Goal: Task Accomplishment & Management: Use online tool/utility

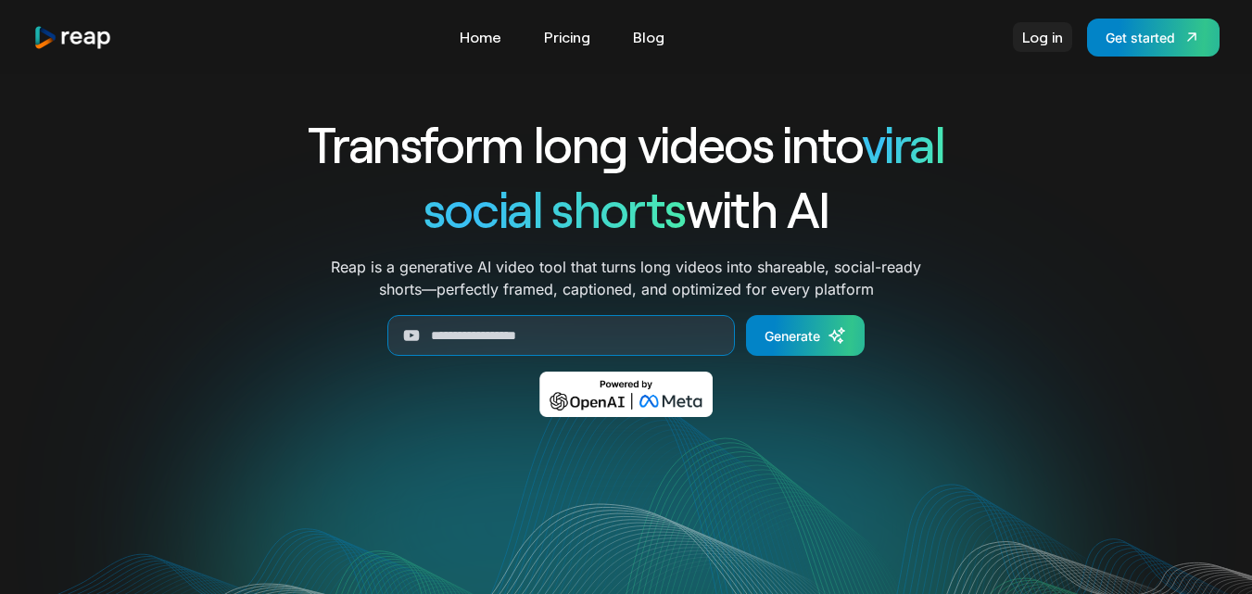
click at [1035, 35] on link "Log in" at bounding box center [1042, 37] width 59 height 30
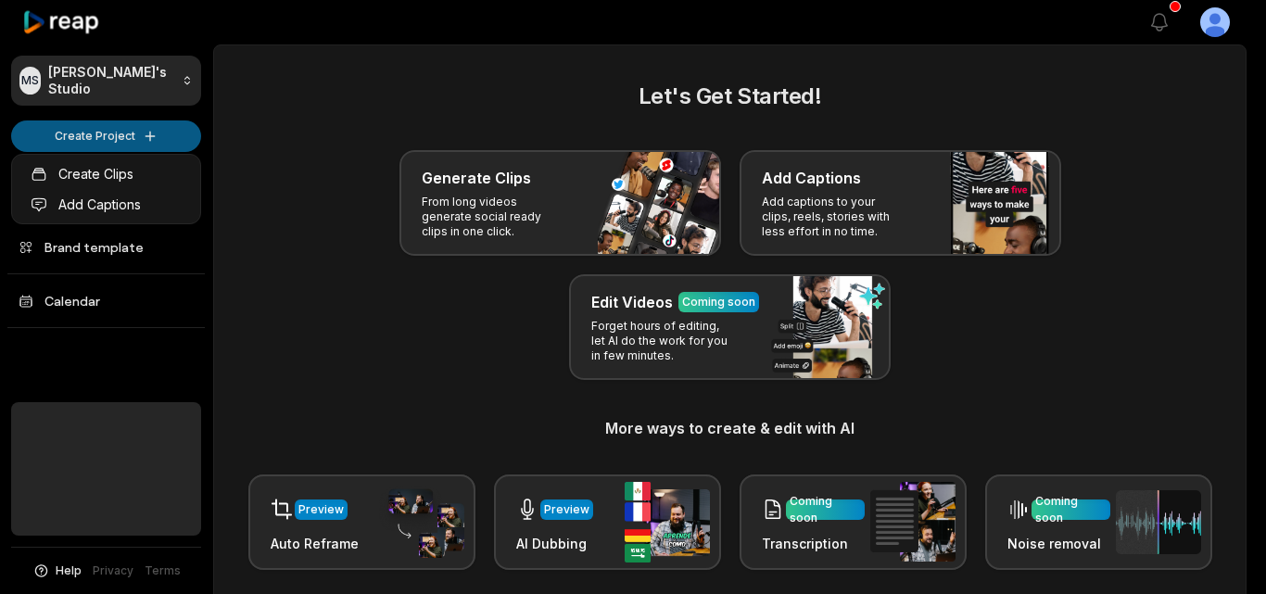
click at [139, 144] on html "[PERSON_NAME] Studio Create Project Home Projects Brand template Calendar Help …" at bounding box center [633, 297] width 1266 height 594
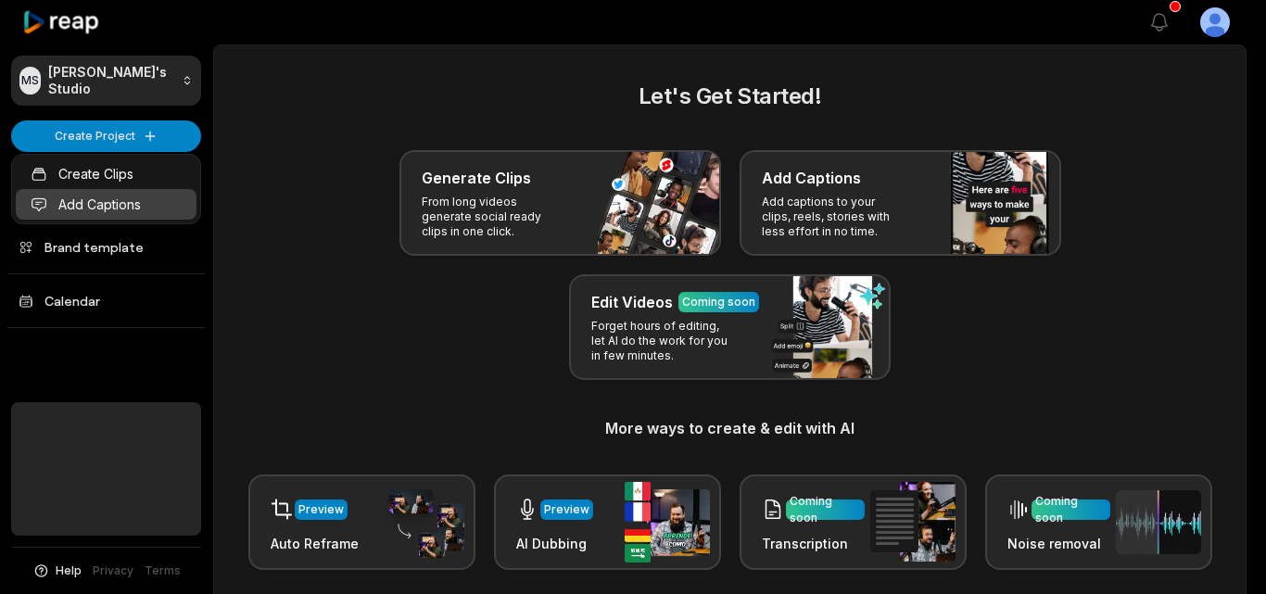
click at [134, 207] on link "Add Captions" at bounding box center [106, 204] width 181 height 31
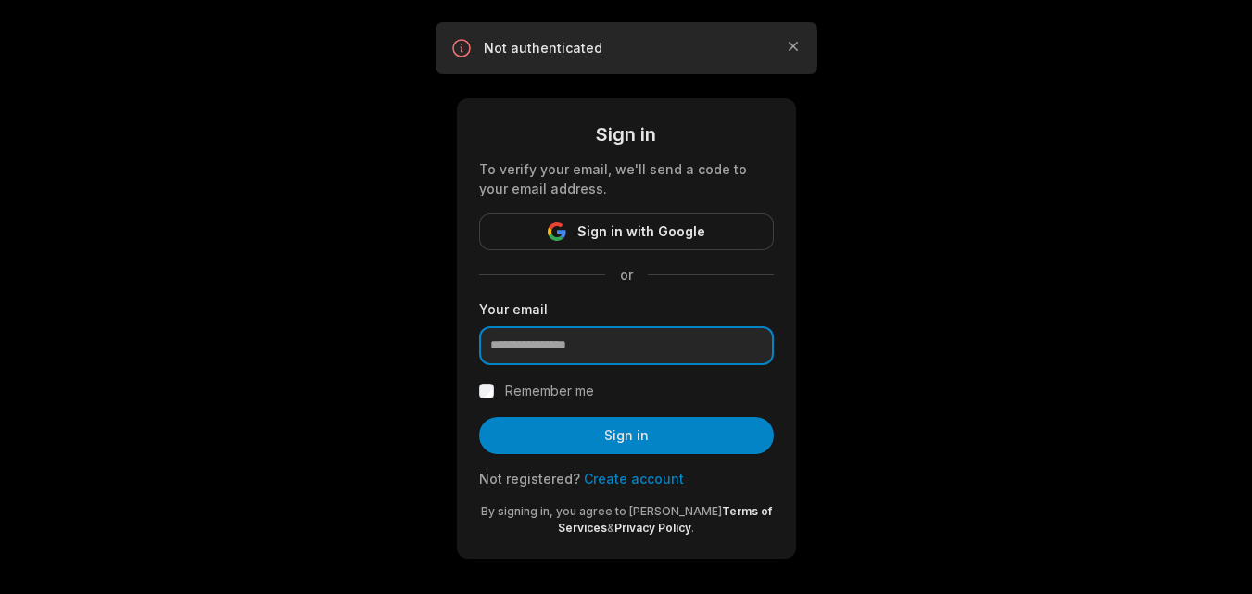
click at [611, 340] on input "email" at bounding box center [626, 345] width 295 height 39
type input "**********"
click at [589, 420] on button "Sign in" at bounding box center [626, 435] width 295 height 37
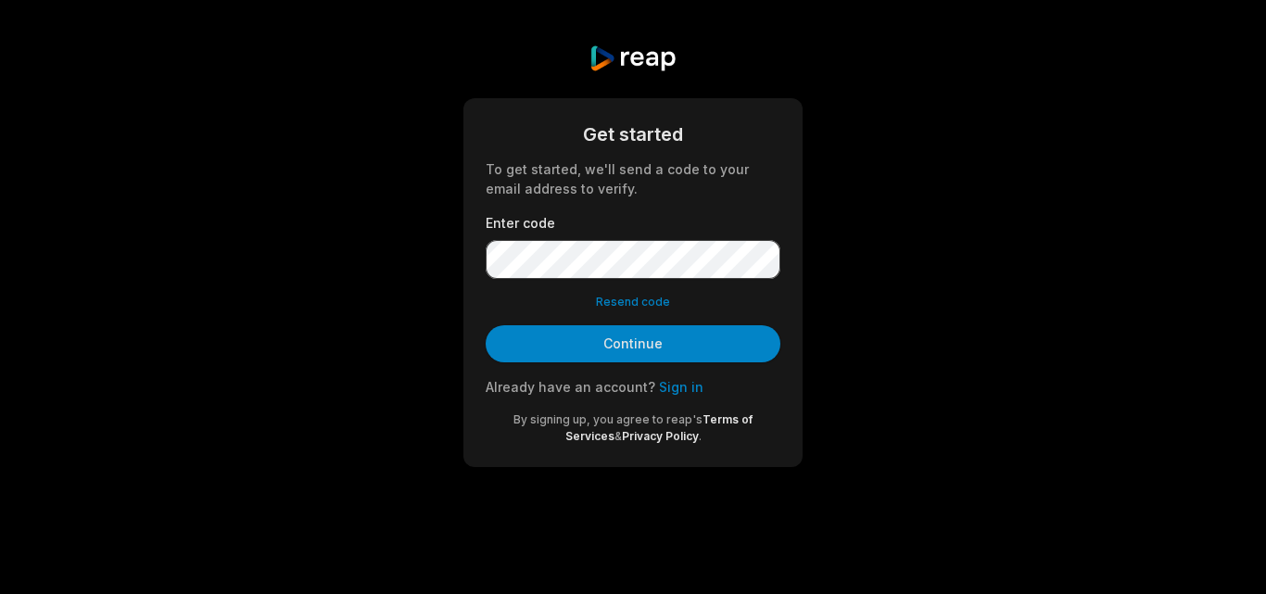
click at [644, 307] on button "Resend code" at bounding box center [633, 302] width 74 height 17
click at [664, 394] on link "Sign in" at bounding box center [681, 387] width 44 height 16
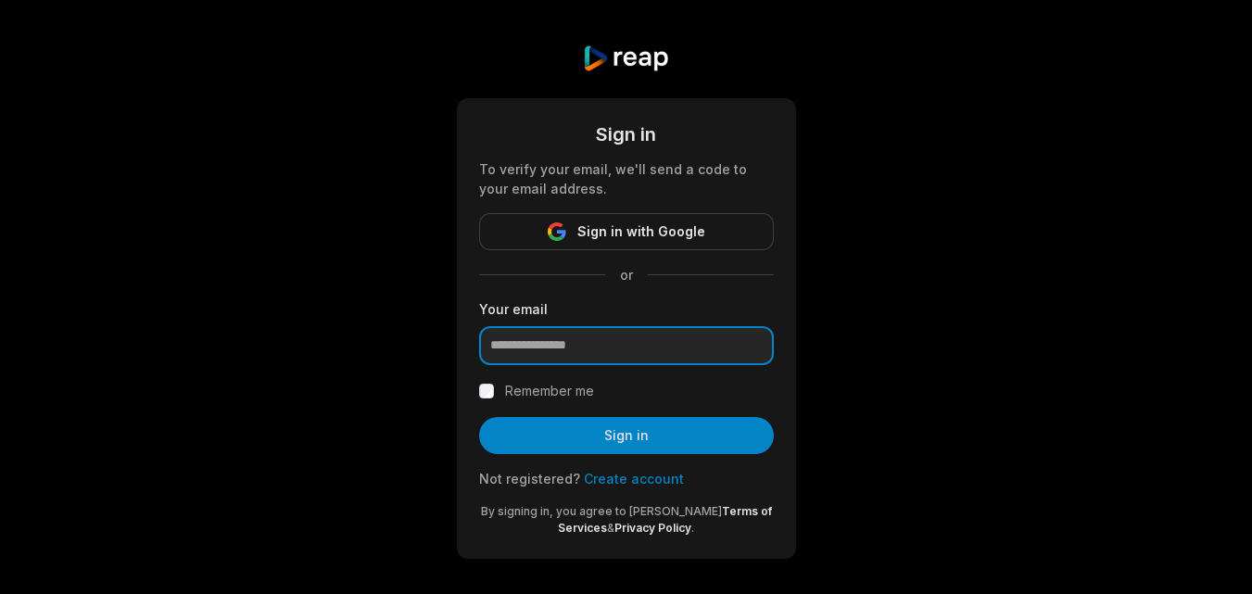
click at [534, 352] on input "email" at bounding box center [626, 345] width 295 height 39
type input "**********"
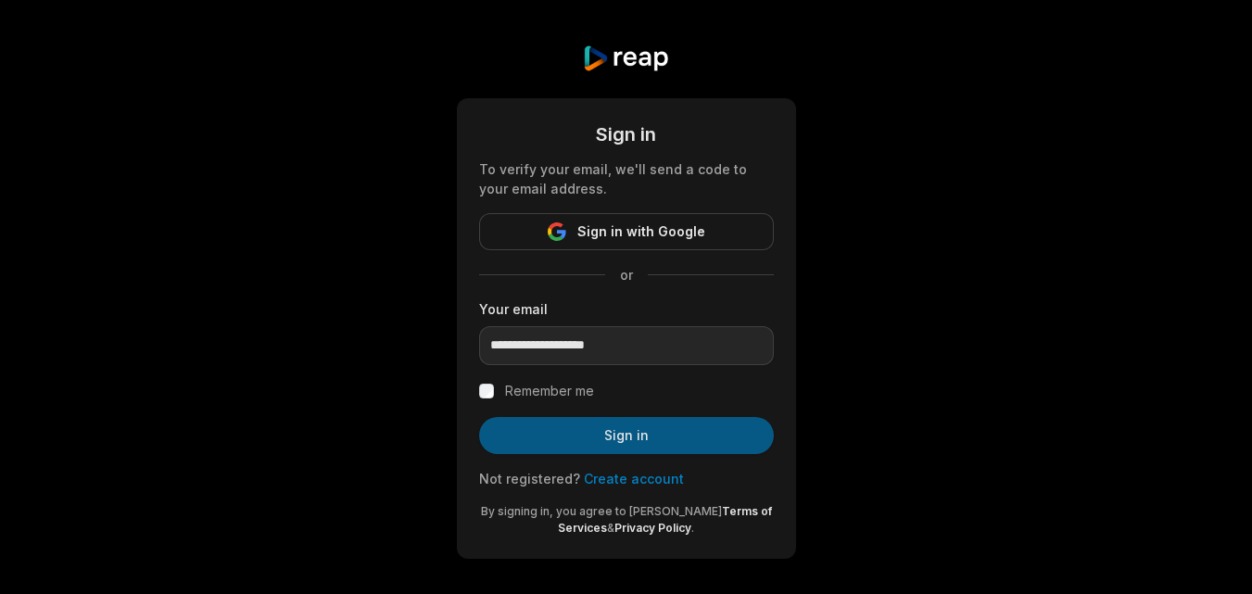
click at [592, 432] on button "Sign in" at bounding box center [626, 435] width 295 height 37
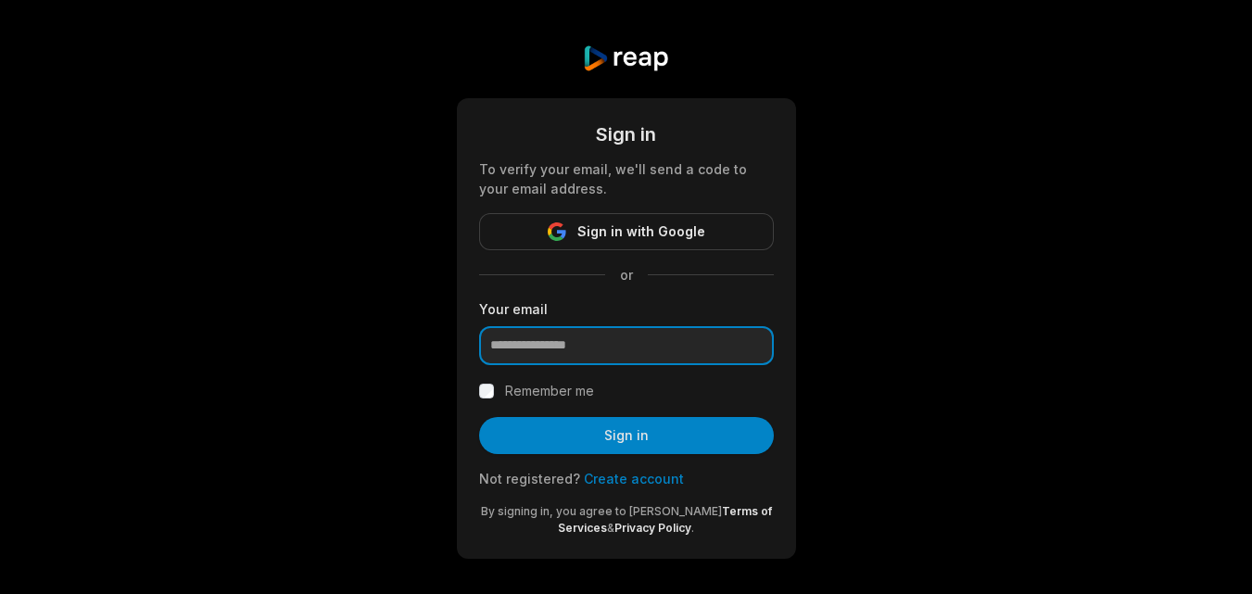
click at [528, 343] on input "email" at bounding box center [626, 345] width 295 height 39
type input "**********"
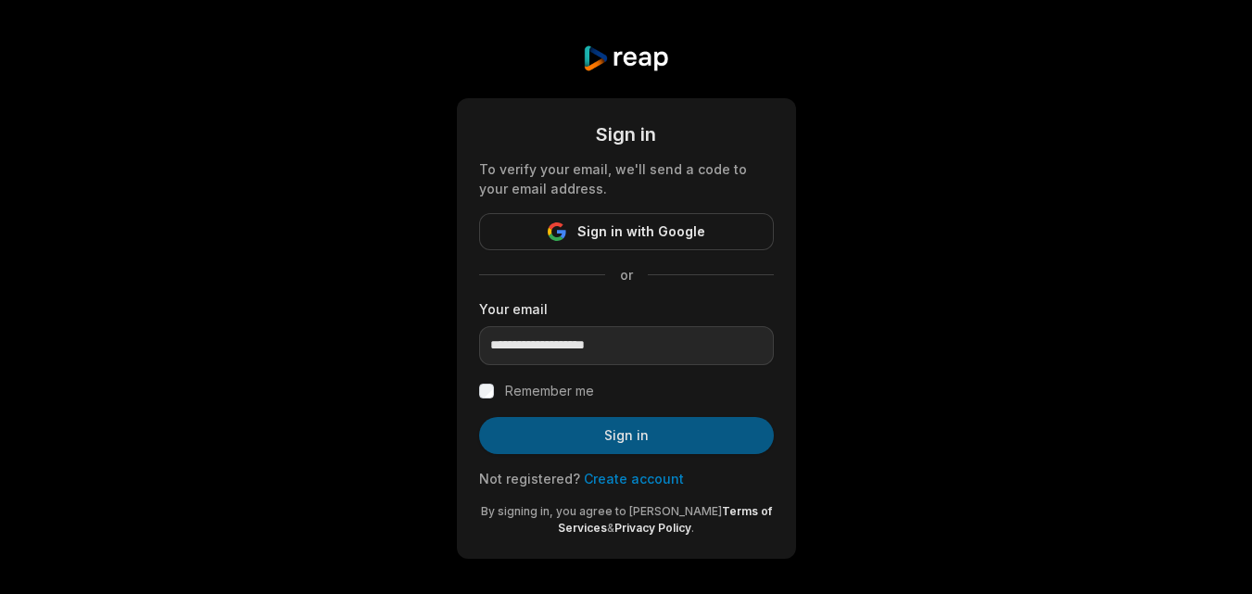
click at [586, 444] on button "Sign in" at bounding box center [626, 435] width 295 height 37
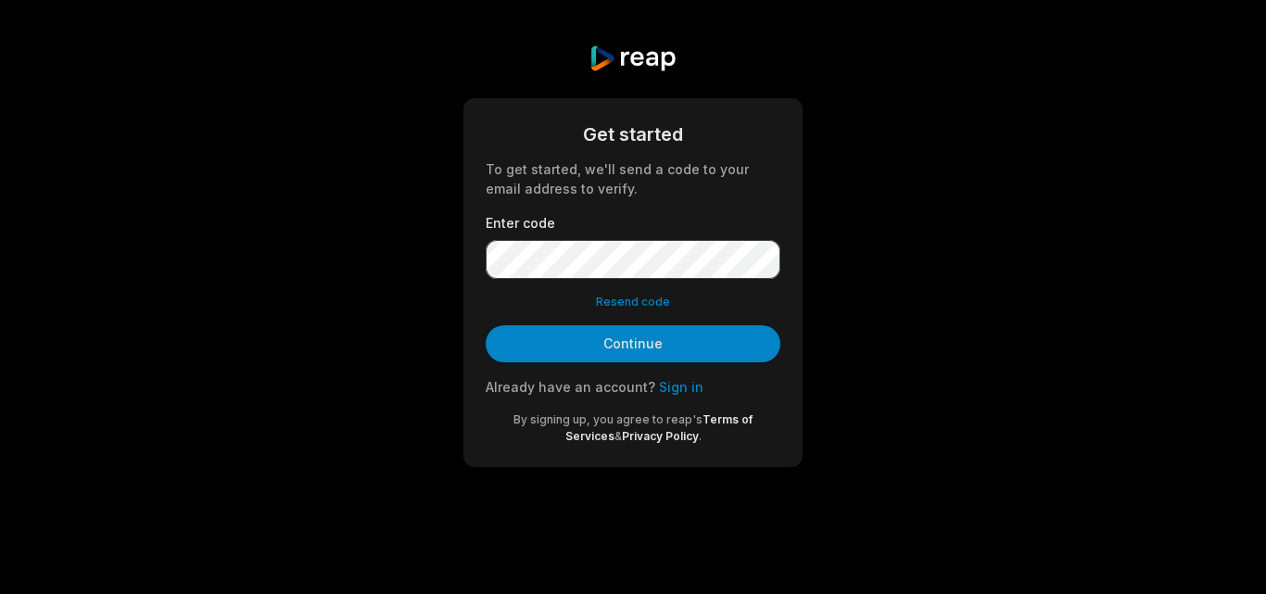
click at [650, 303] on button "Resend code" at bounding box center [633, 302] width 74 height 17
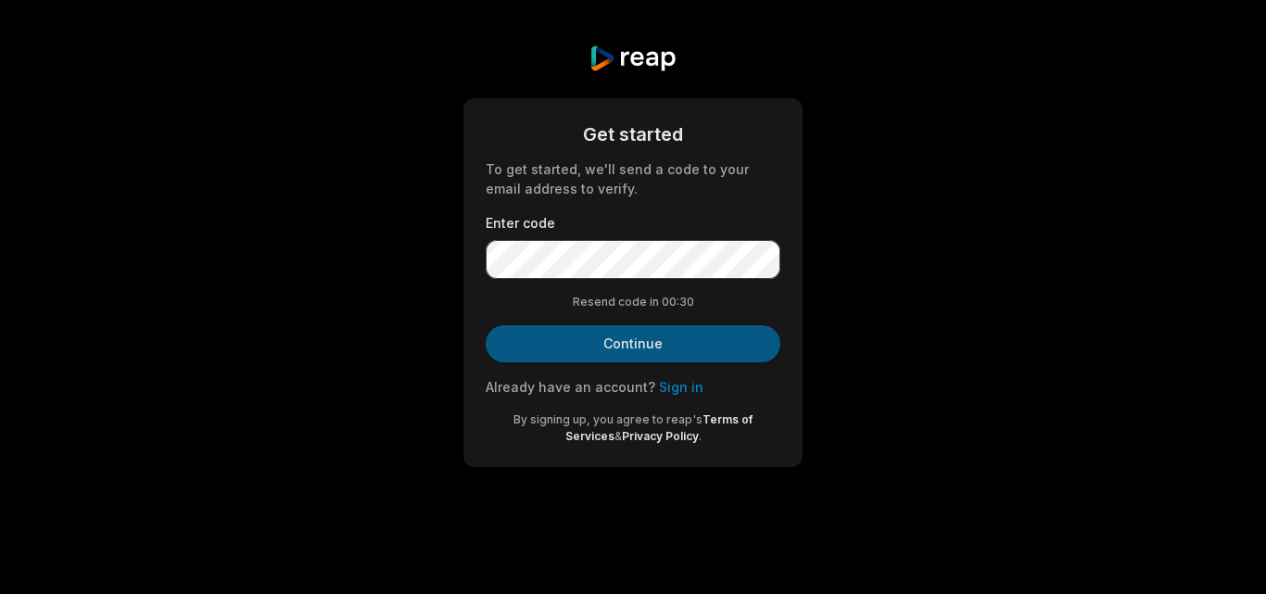
click at [613, 343] on button "Continue" at bounding box center [633, 343] width 295 height 37
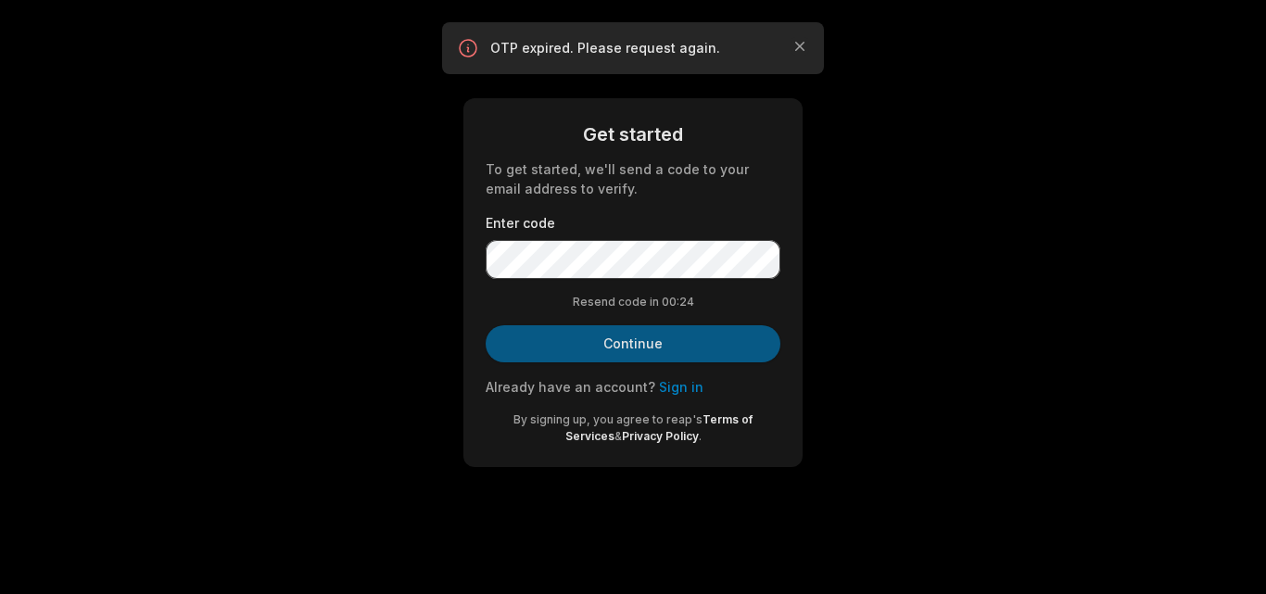
click at [631, 352] on button "Continue" at bounding box center [633, 343] width 295 height 37
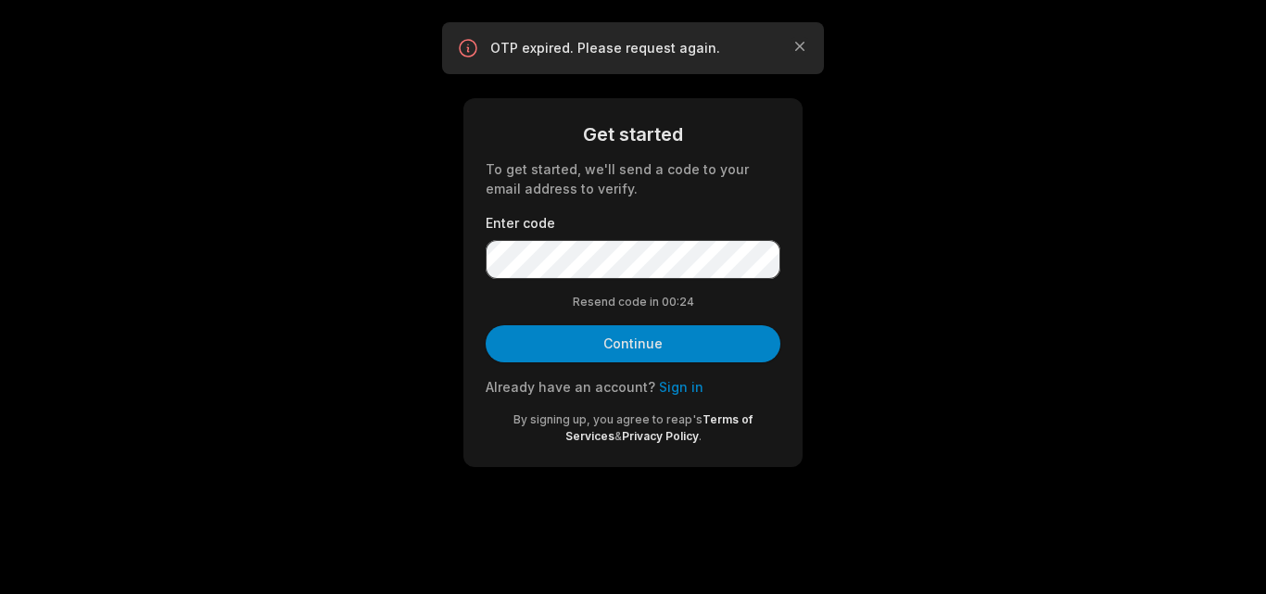
click at [803, 36] on div "OTP expired. Please request again. Close" at bounding box center [633, 48] width 382 height 52
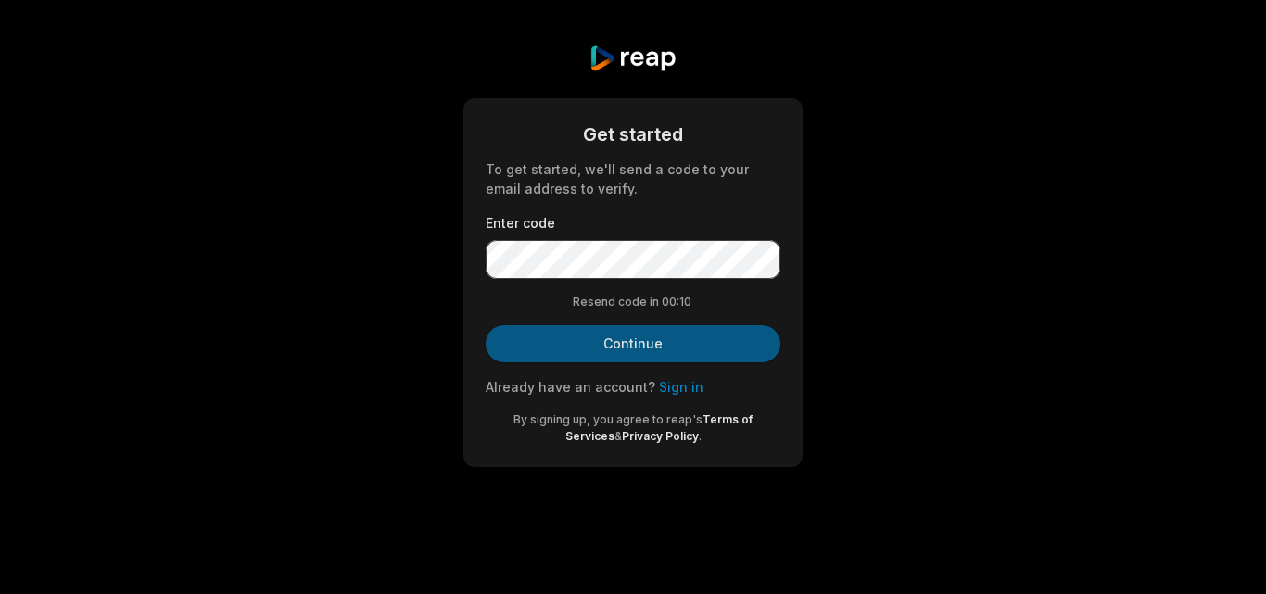
click at [593, 341] on button "Continue" at bounding box center [633, 343] width 295 height 37
click at [633, 343] on button "Continue" at bounding box center [633, 343] width 295 height 37
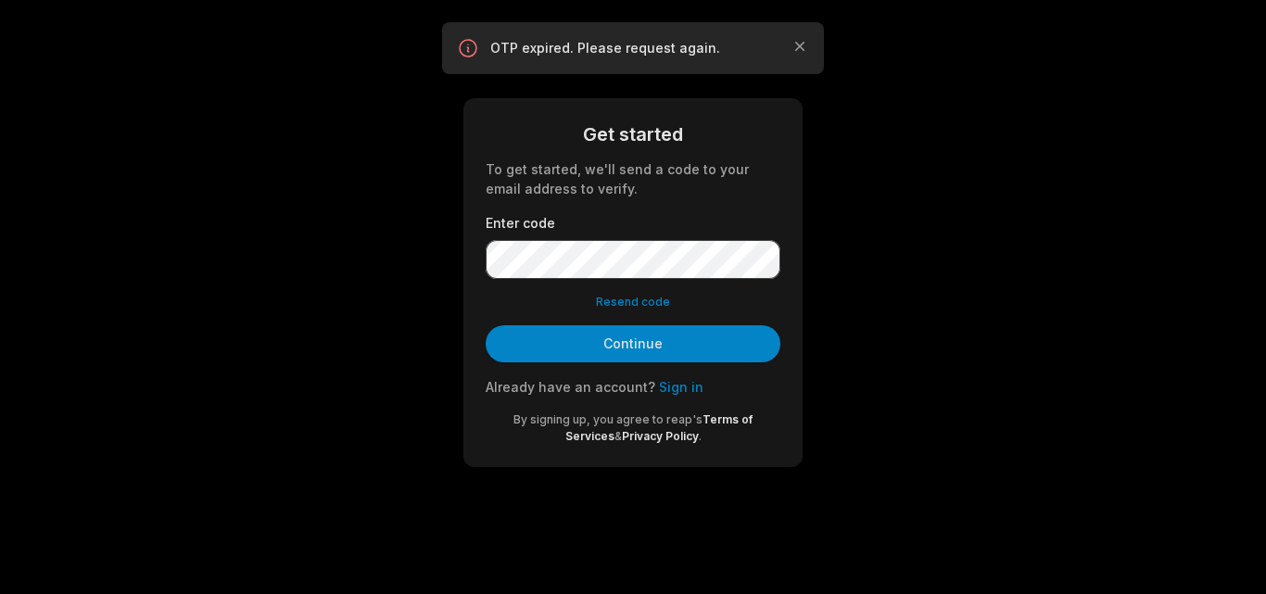
click at [643, 303] on button "Resend code" at bounding box center [633, 302] width 74 height 17
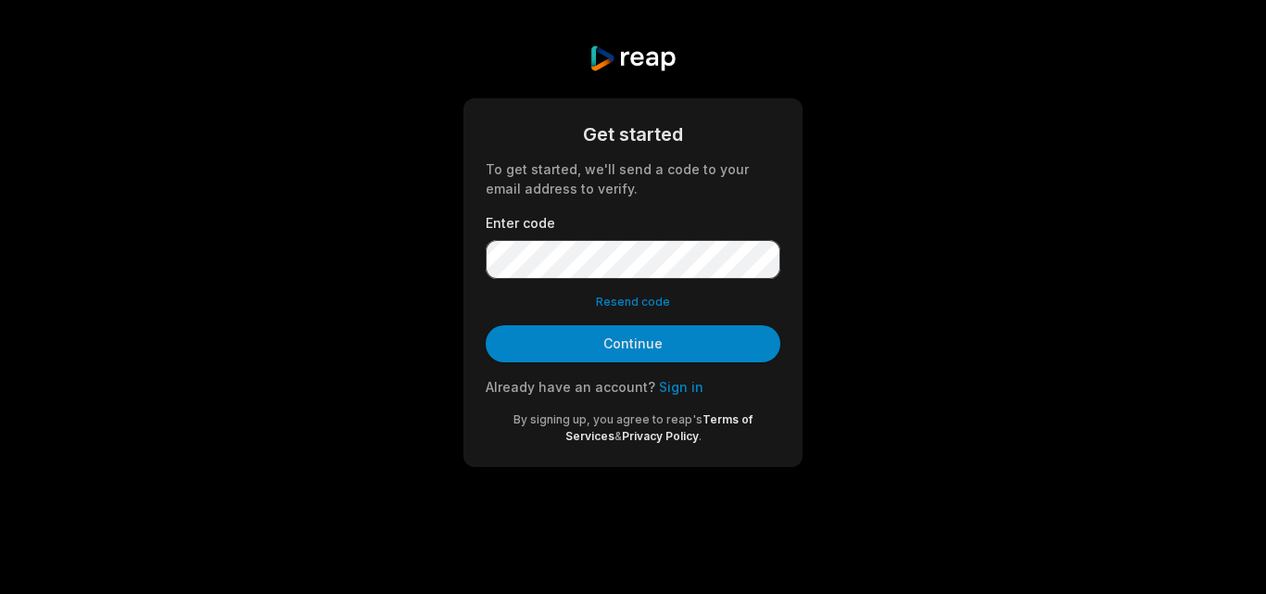
click at [627, 304] on button "Resend code" at bounding box center [633, 302] width 74 height 17
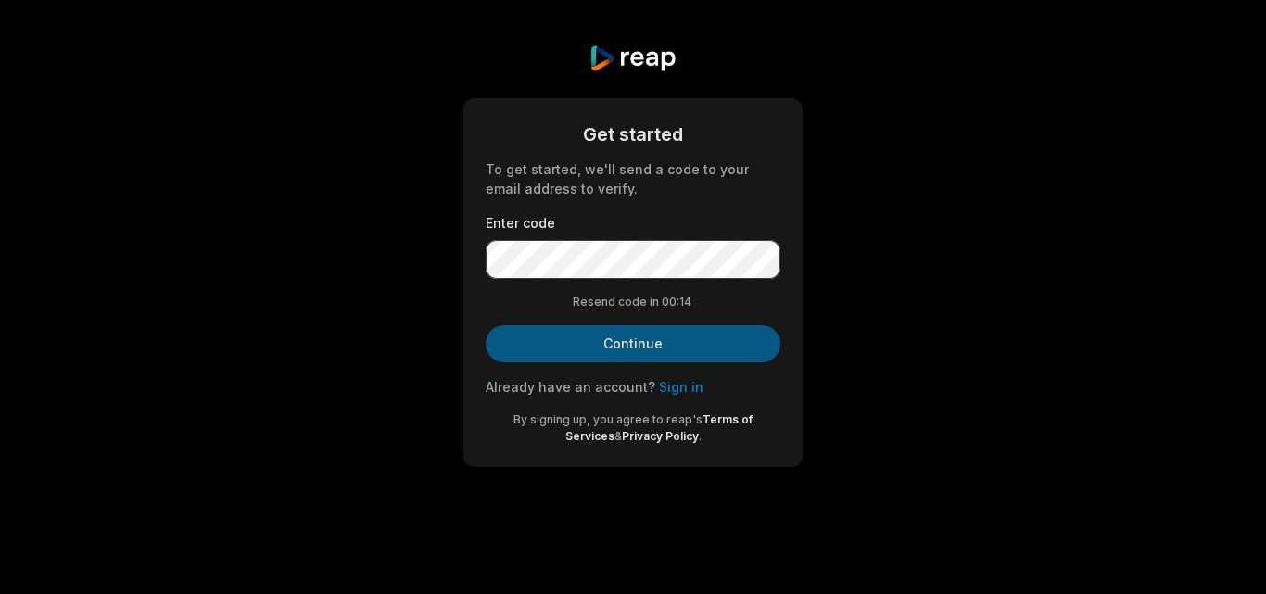
click at [587, 331] on button "Continue" at bounding box center [633, 343] width 295 height 37
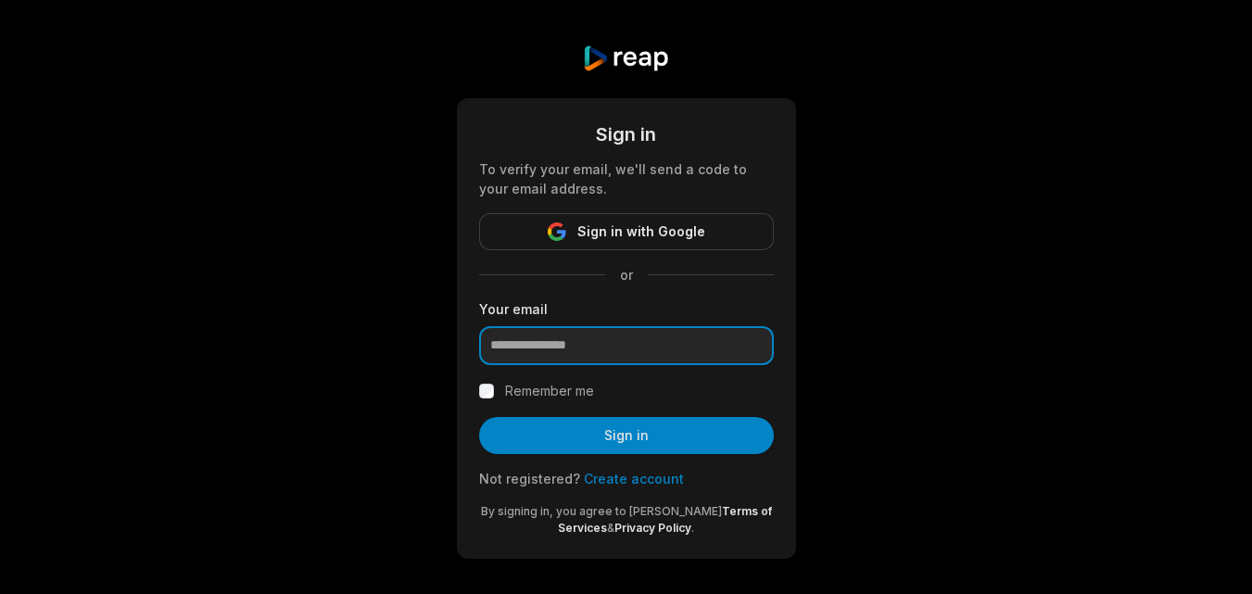
click at [501, 335] on input "email" at bounding box center [626, 345] width 295 height 39
type input "**********"
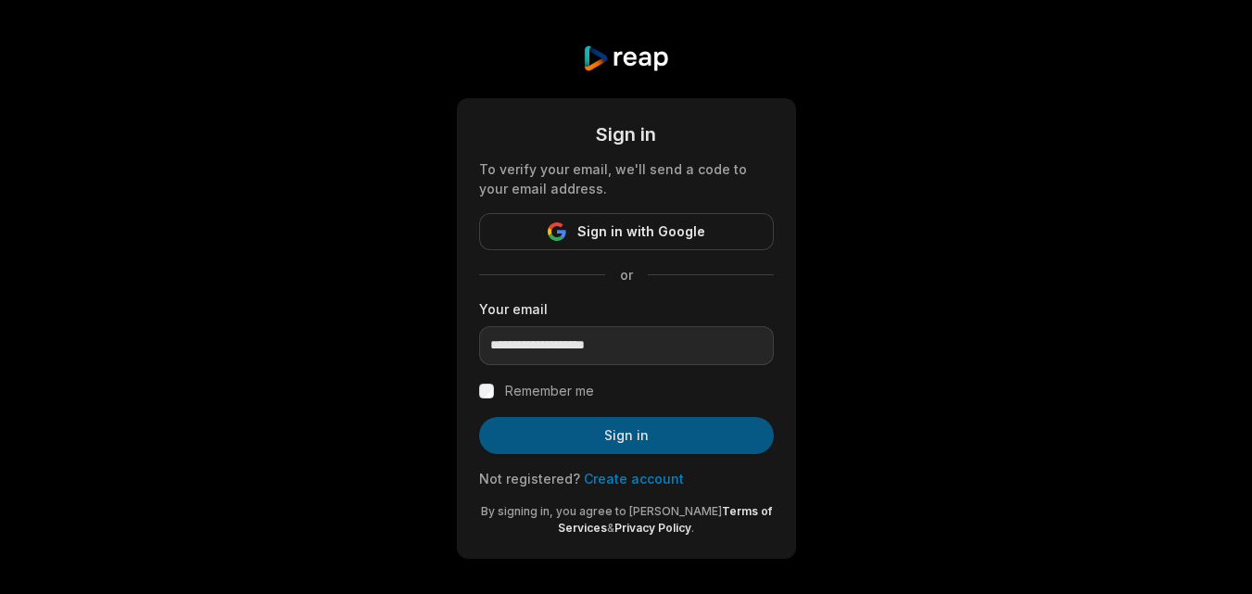
click at [629, 433] on button "Sign in" at bounding box center [626, 435] width 295 height 37
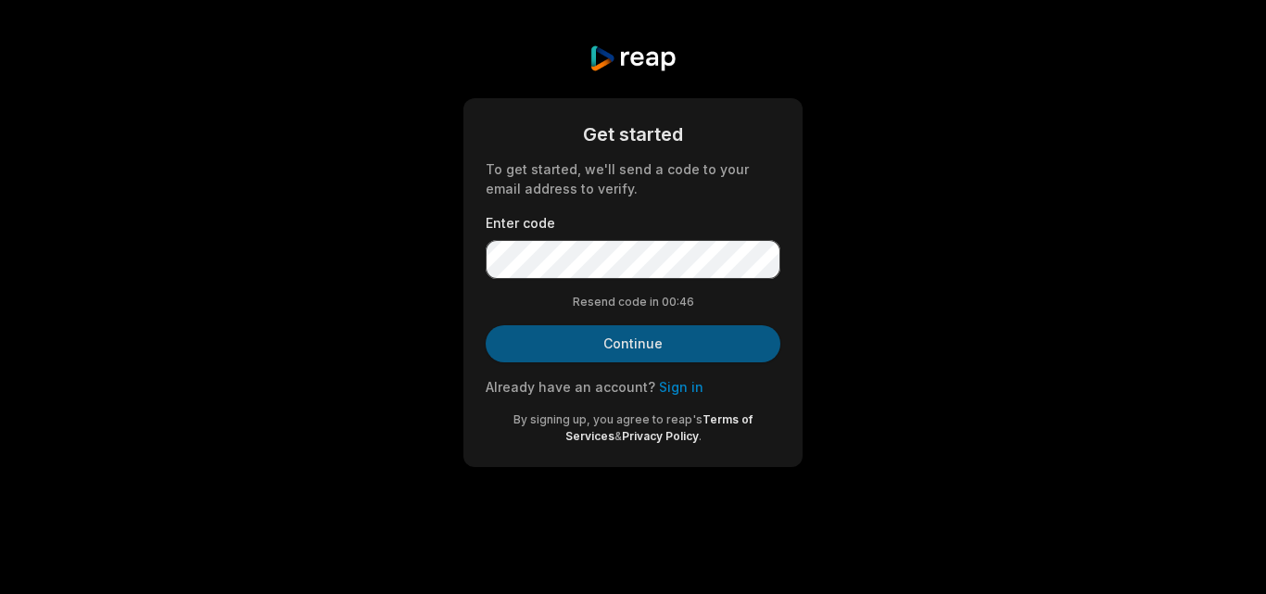
click at [617, 348] on button "Continue" at bounding box center [633, 343] width 295 height 37
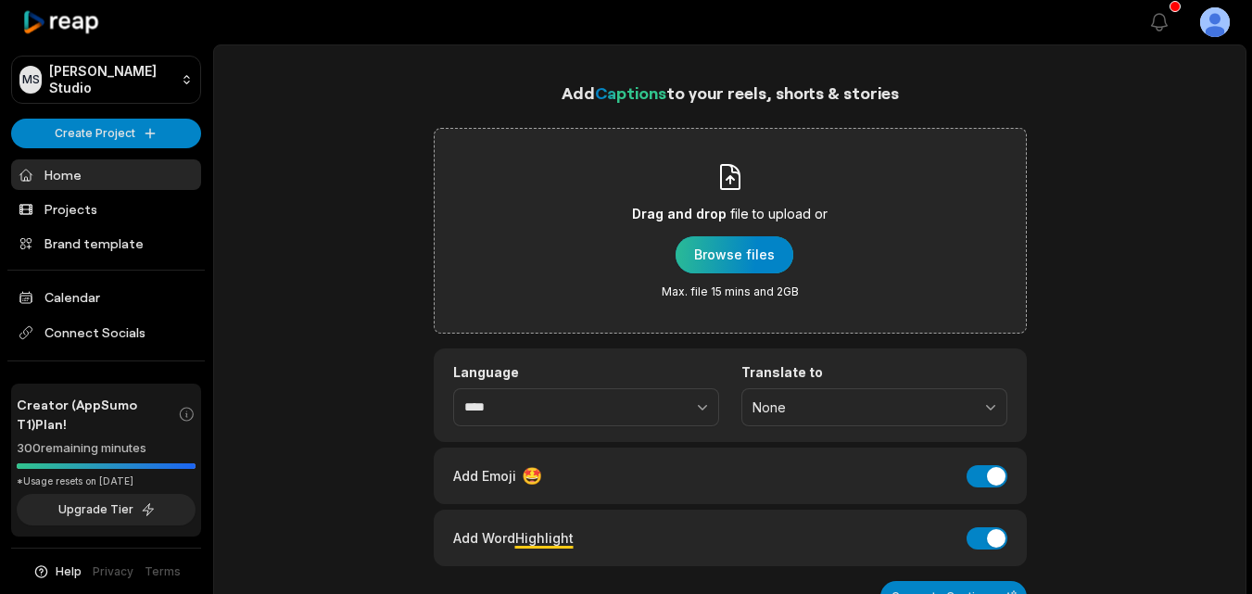
click at [745, 259] on div "button" at bounding box center [735, 254] width 118 height 37
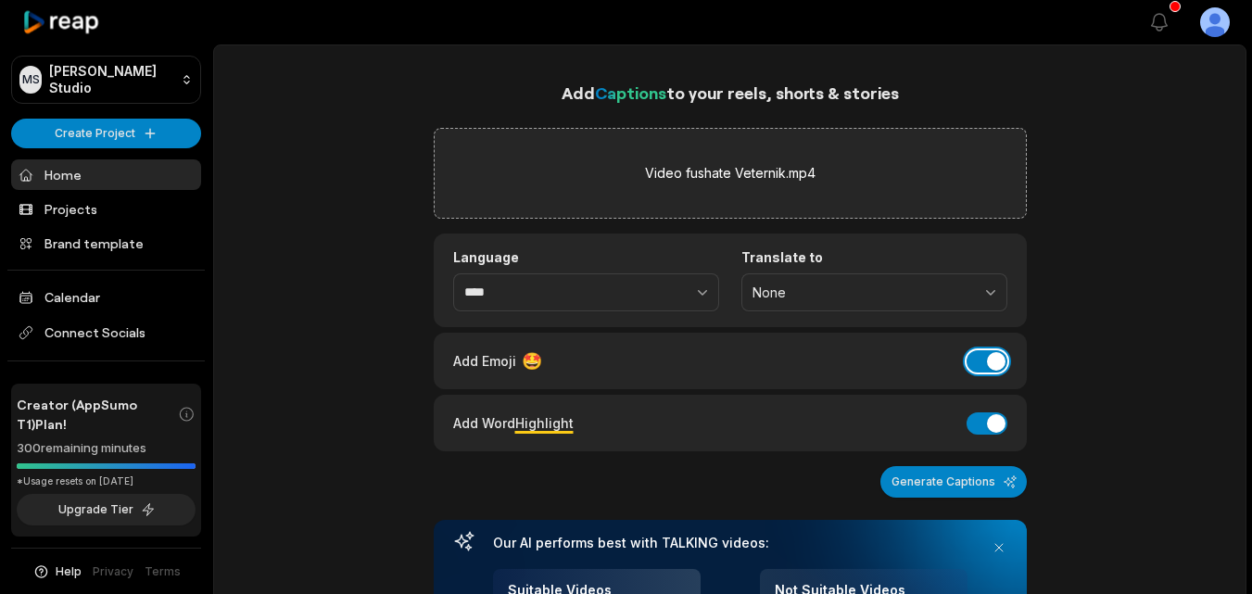
click at [996, 358] on button "Add Emoji" at bounding box center [987, 361] width 41 height 22
click at [953, 476] on button "Generate Captions" at bounding box center [954, 482] width 146 height 32
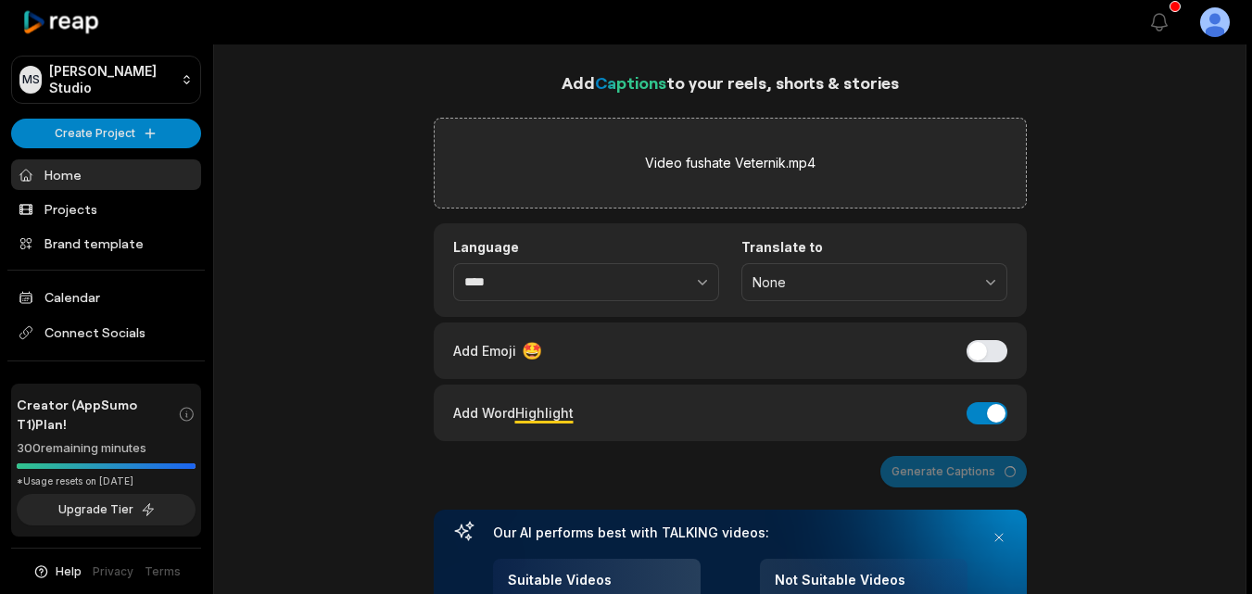
scroll to position [6, 0]
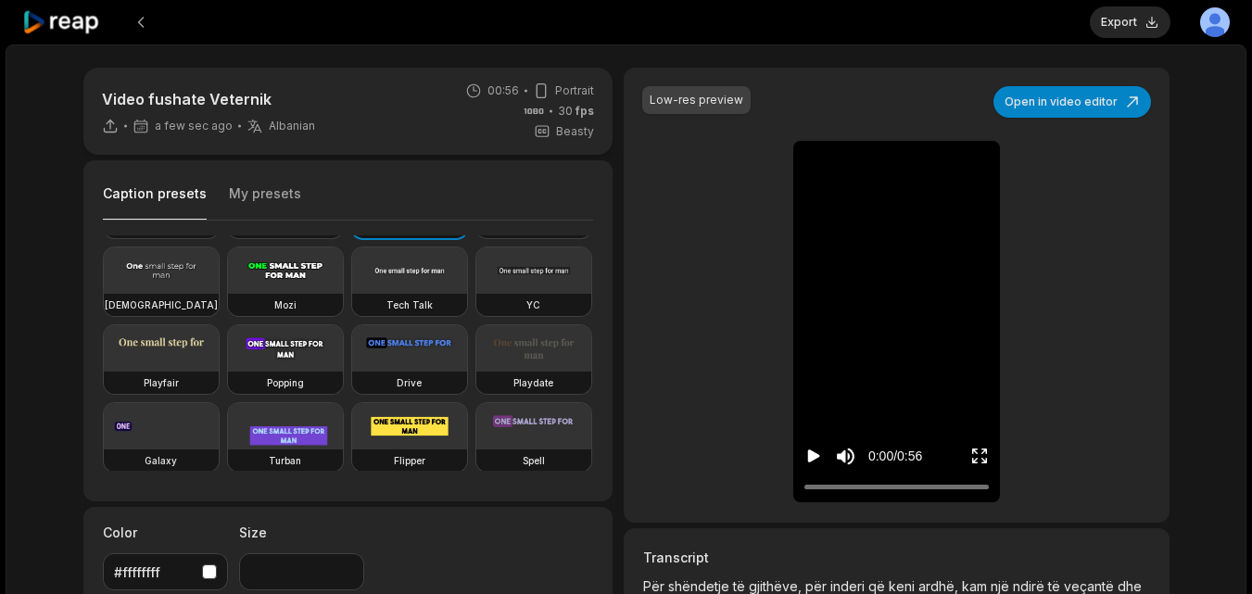
scroll to position [69, 0]
click at [352, 292] on video at bounding box center [409, 269] width 115 height 46
type input "**"
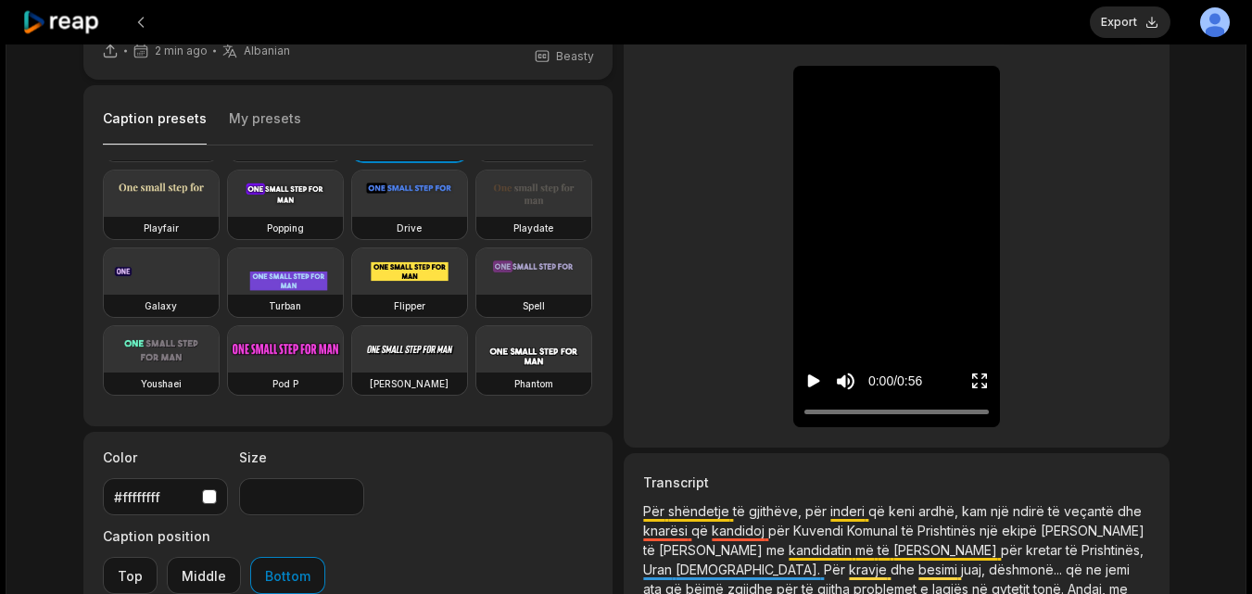
scroll to position [95, 0]
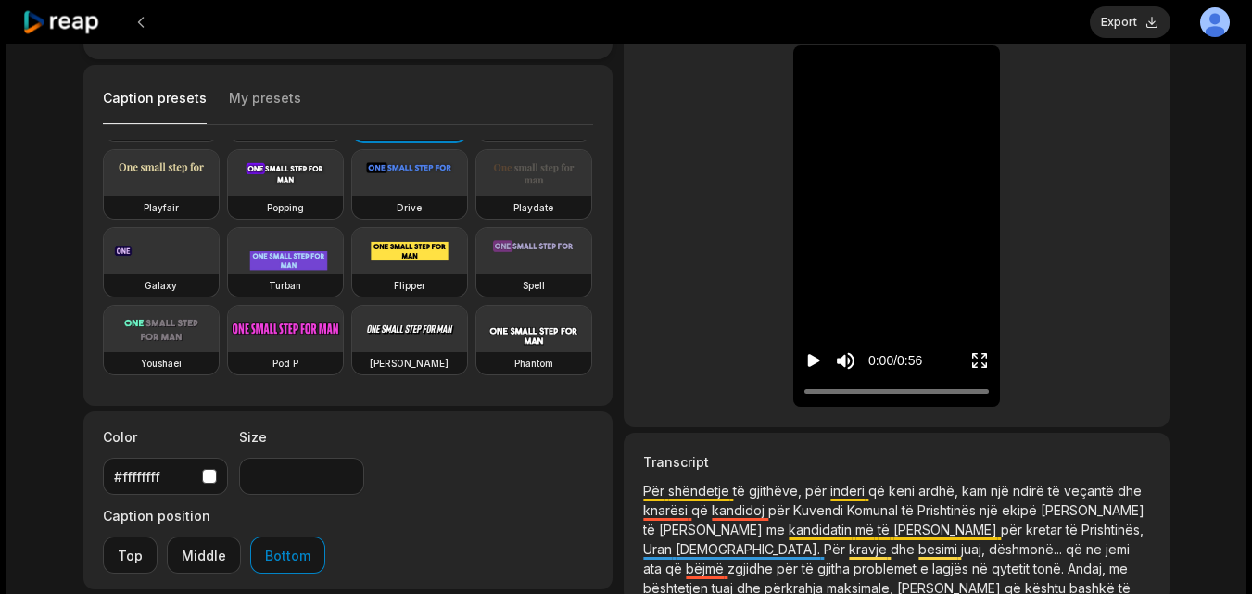
click at [670, 490] on span "shëndetje" at bounding box center [700, 491] width 65 height 16
click at [668, 493] on span "shëndetje" at bounding box center [700, 491] width 65 height 16
click at [669, 489] on span "shëndetje" at bounding box center [700, 491] width 65 height 16
click at [667, 490] on p "Për shëndetje të gjithëve, për inderi që keni ardhë, kam një ndirë të veçantë d…" at bounding box center [896, 539] width 506 height 117
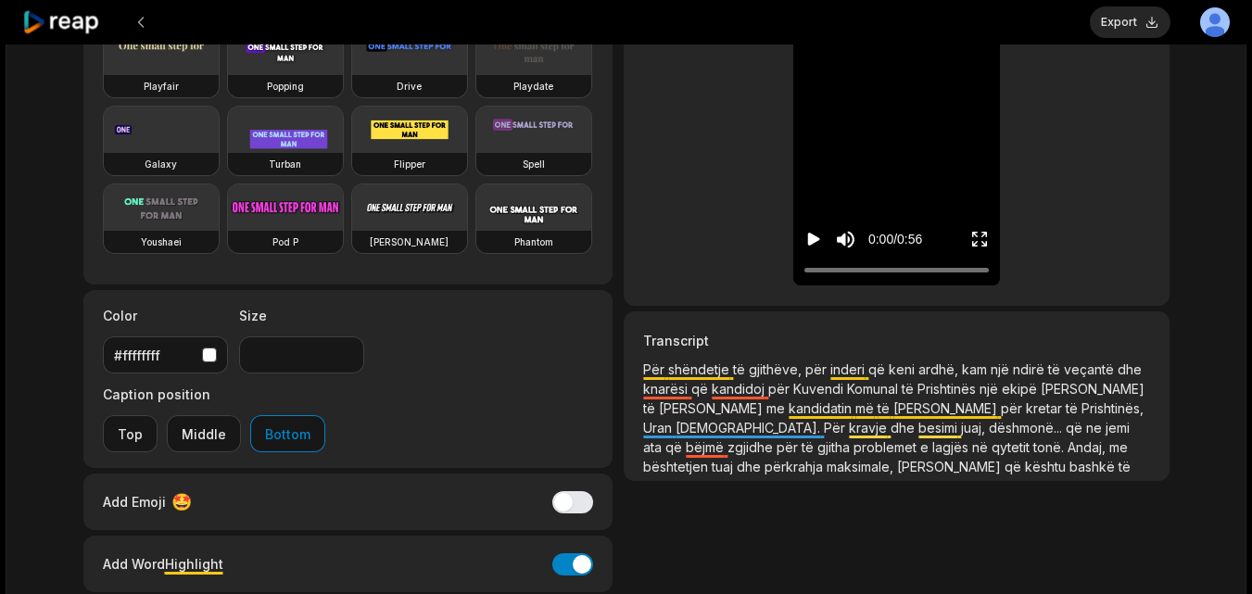
scroll to position [219, 0]
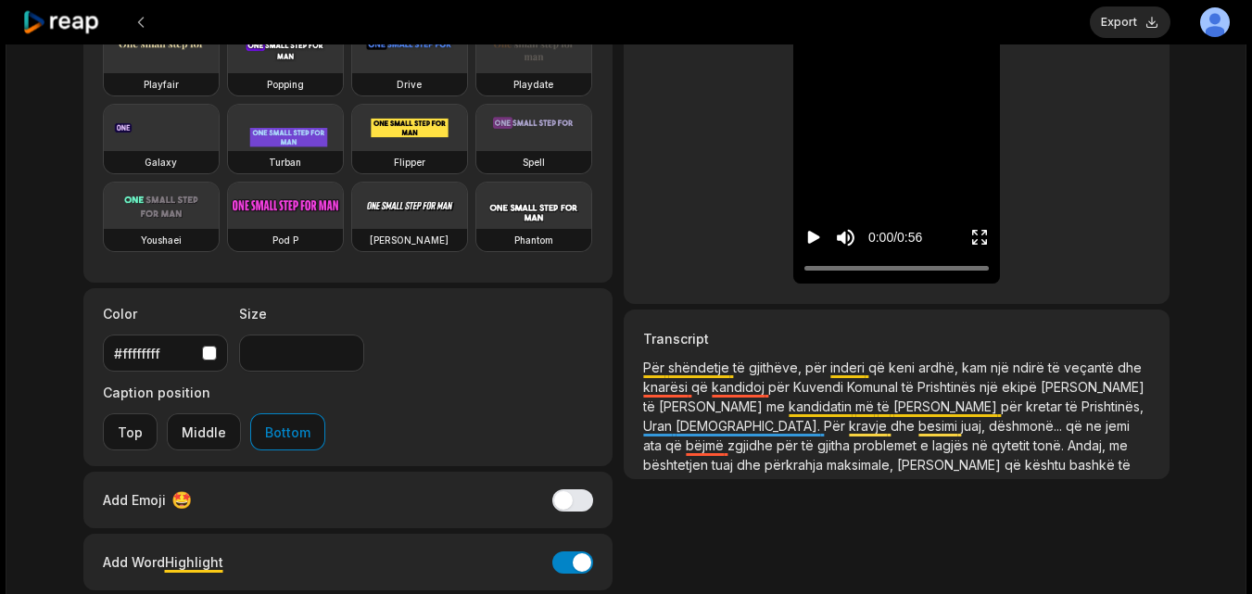
click at [667, 369] on p "Për shëndetje të gjithëve, për inderi që keni ardhë, kam një ndirë të veçantë d…" at bounding box center [896, 416] width 506 height 117
click at [681, 367] on span "shëndetje" at bounding box center [700, 368] width 65 height 16
click at [744, 396] on p "Për shëndetje të gjithëve, për inderi që keni ardhë, kam një ndirë të veçantë d…" at bounding box center [896, 416] width 506 height 117
click at [666, 367] on span "Për" at bounding box center [655, 368] width 25 height 16
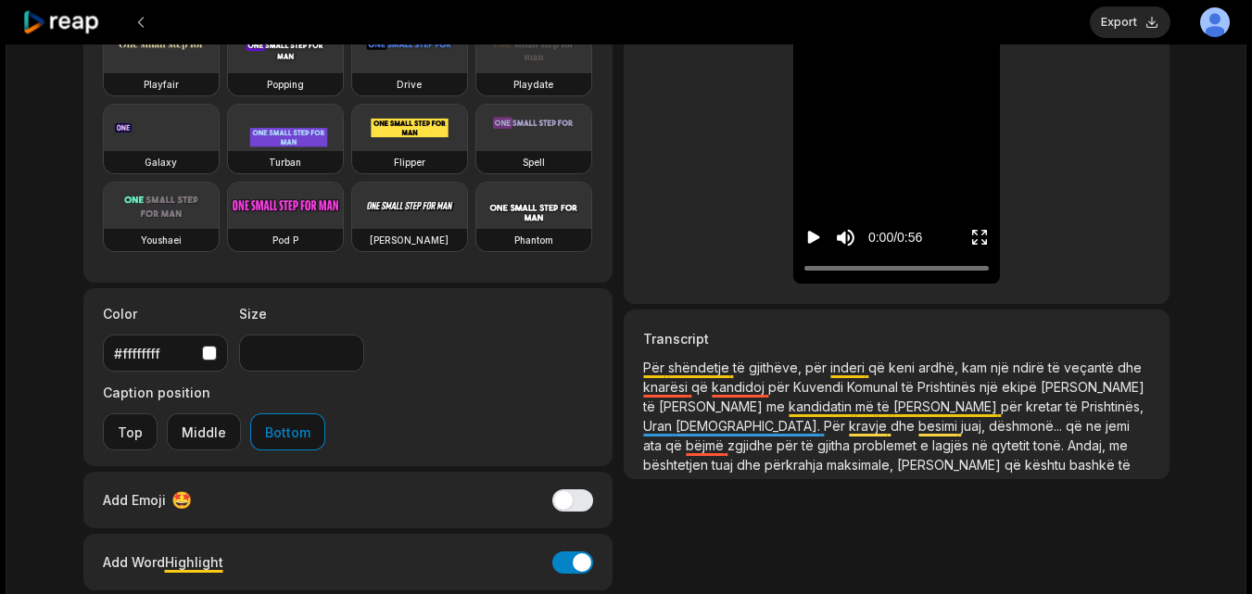
click at [669, 367] on span "shëndetje" at bounding box center [700, 368] width 65 height 16
click at [668, 368] on span "shëndetje" at bounding box center [700, 368] width 65 height 16
click at [668, 369] on span "shëndetje" at bounding box center [700, 368] width 65 height 16
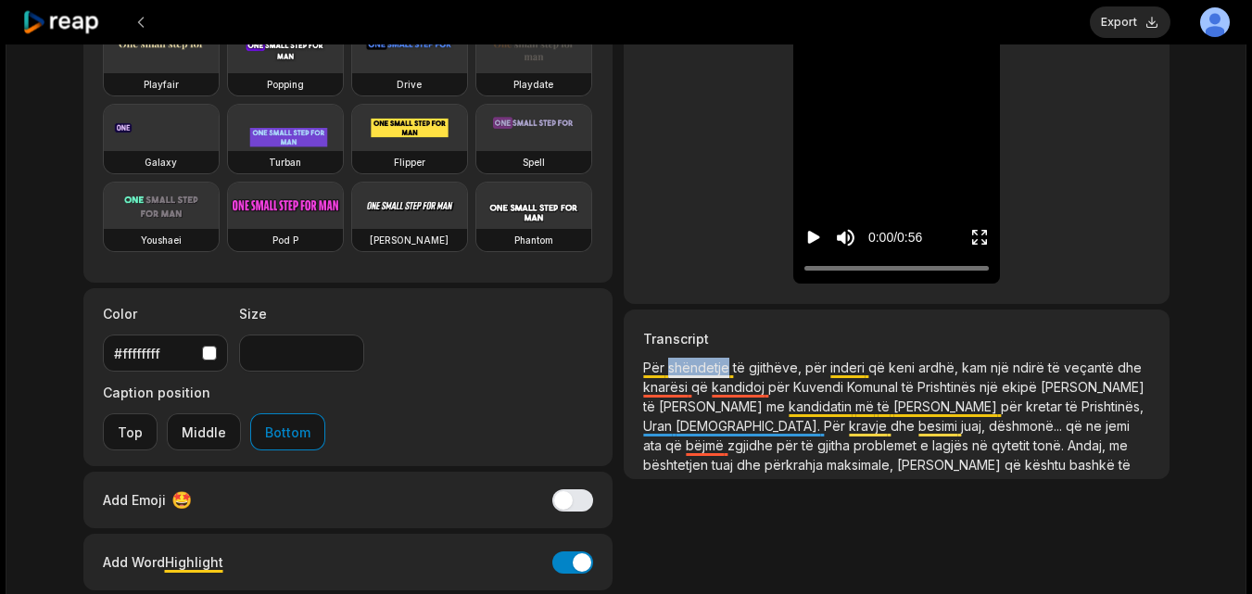
click at [668, 373] on span "shëndetje" at bounding box center [700, 368] width 65 height 16
click at [668, 367] on span "shëndetje" at bounding box center [700, 368] width 65 height 16
click at [668, 368] on span "shëndetje" at bounding box center [700, 368] width 65 height 16
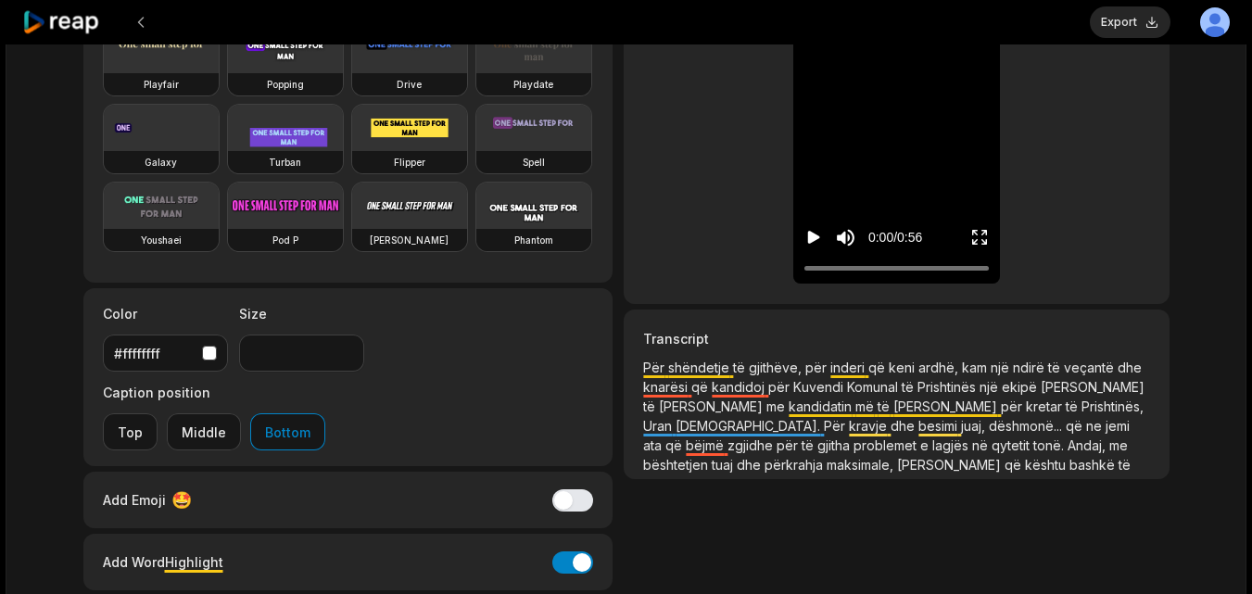
drag, startPoint x: 832, startPoint y: 369, endPoint x: 850, endPoint y: 366, distance: 17.8
click at [838, 369] on span "inderi" at bounding box center [850, 368] width 38 height 16
click at [853, 367] on span "inderi" at bounding box center [850, 368] width 38 height 16
drag, startPoint x: 720, startPoint y: 365, endPoint x: 707, endPoint y: 372, distance: 14.5
click at [719, 365] on span "shëndetje" at bounding box center [700, 368] width 65 height 16
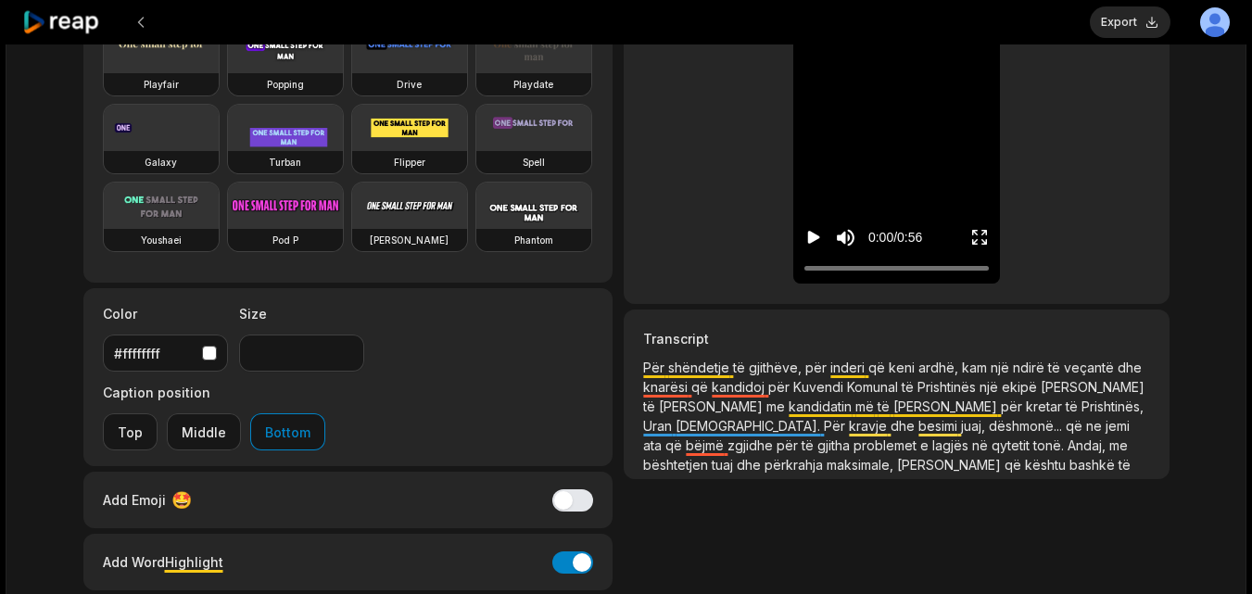
click at [672, 368] on span "shëndetje" at bounding box center [700, 368] width 65 height 16
click at [668, 368] on span "shëndetje" at bounding box center [700, 368] width 65 height 16
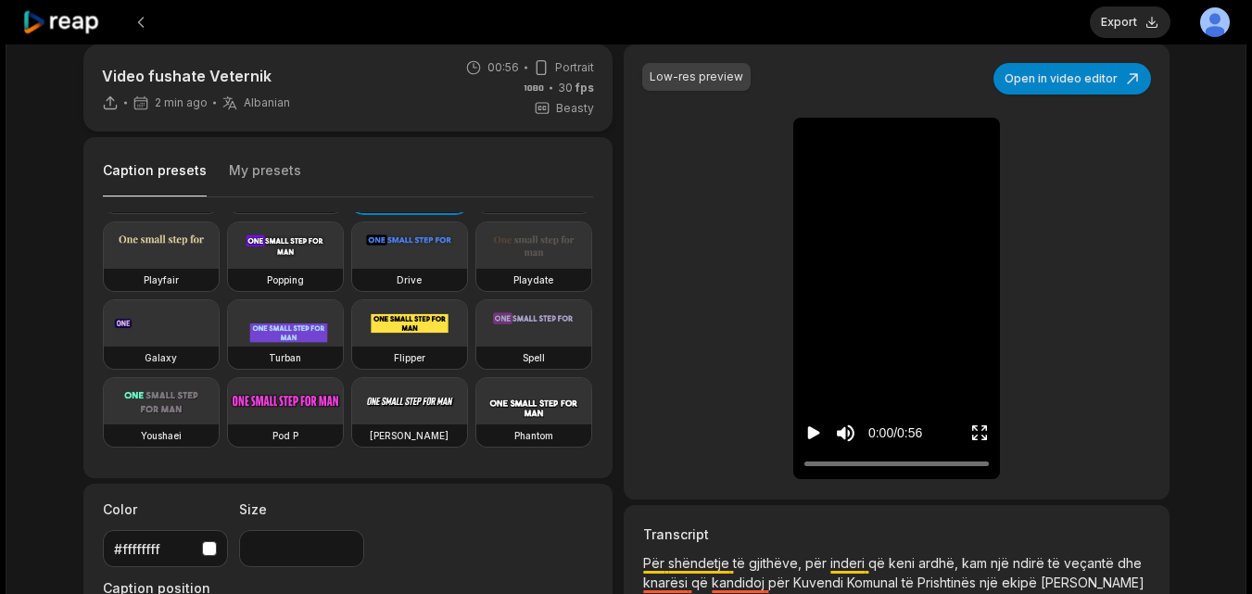
scroll to position [21, 0]
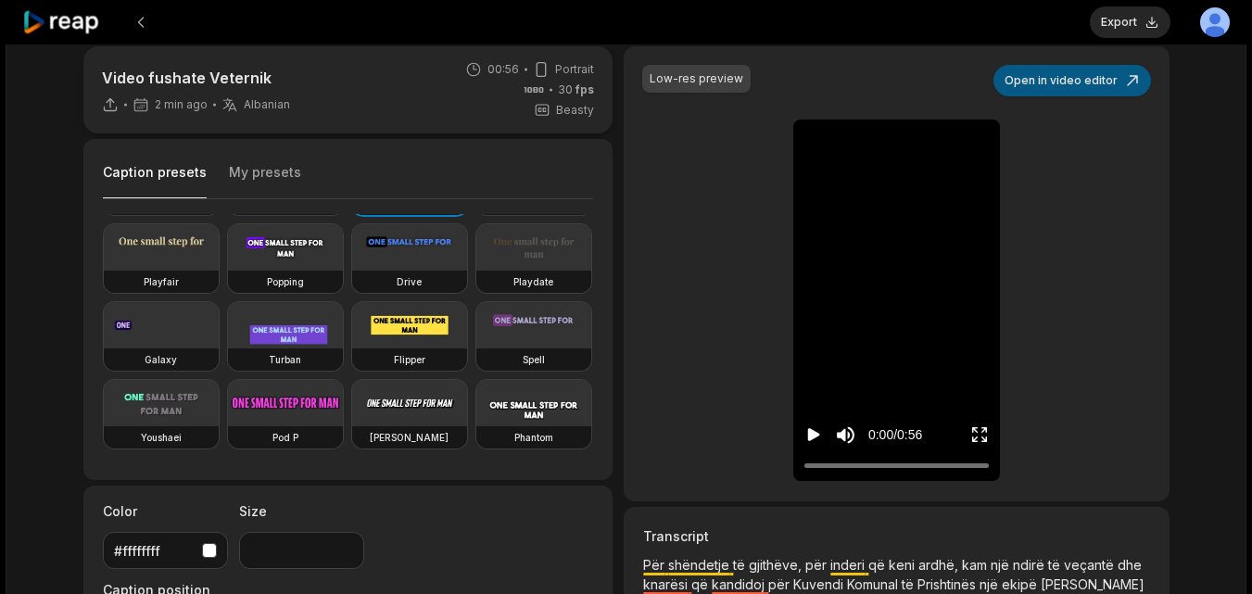
click at [1027, 68] on button "Open in video editor" at bounding box center [1073, 81] width 158 height 32
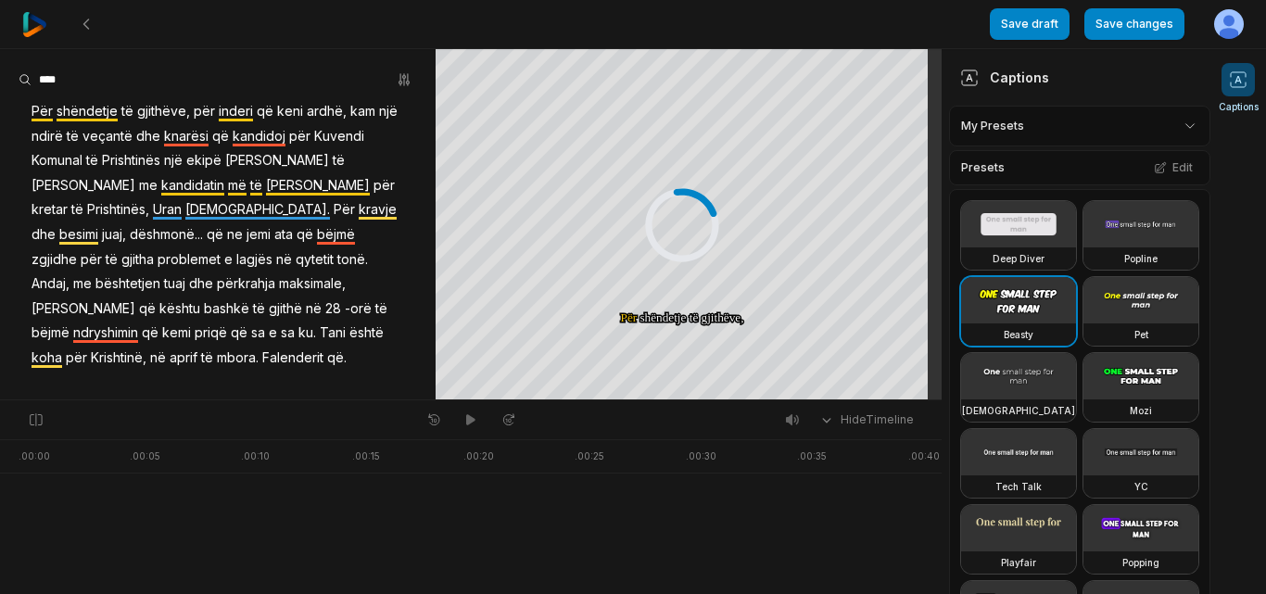
click at [57, 109] on span "shëndetje" at bounding box center [87, 111] width 65 height 25
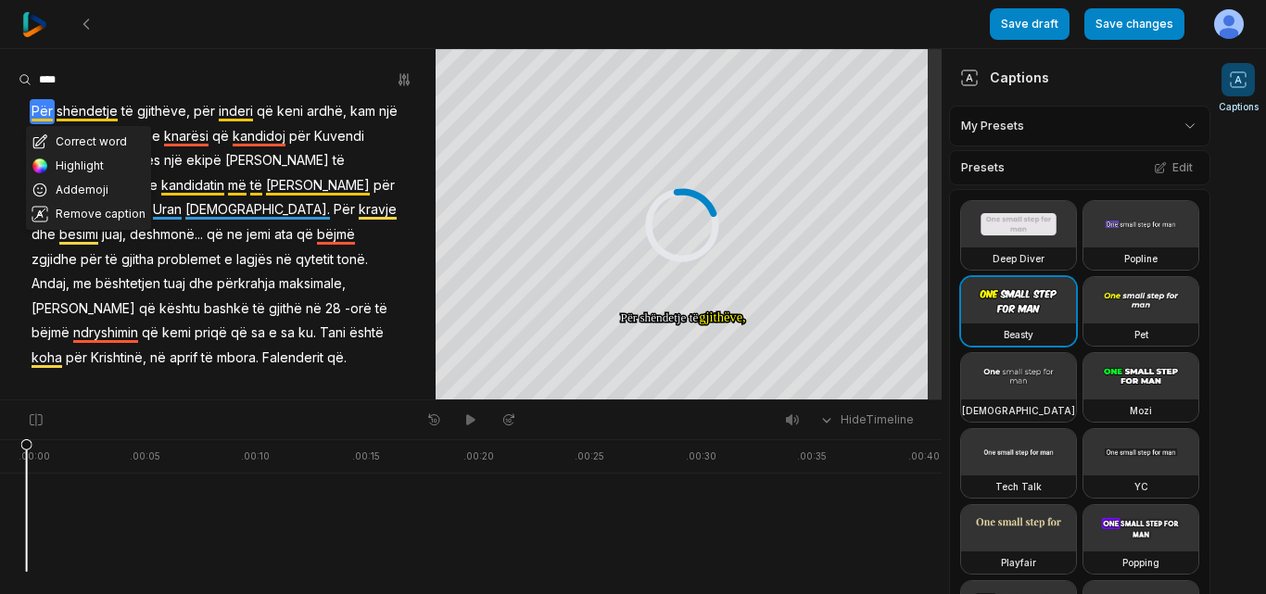
click at [57, 109] on span "shëndetje" at bounding box center [87, 111] width 65 height 25
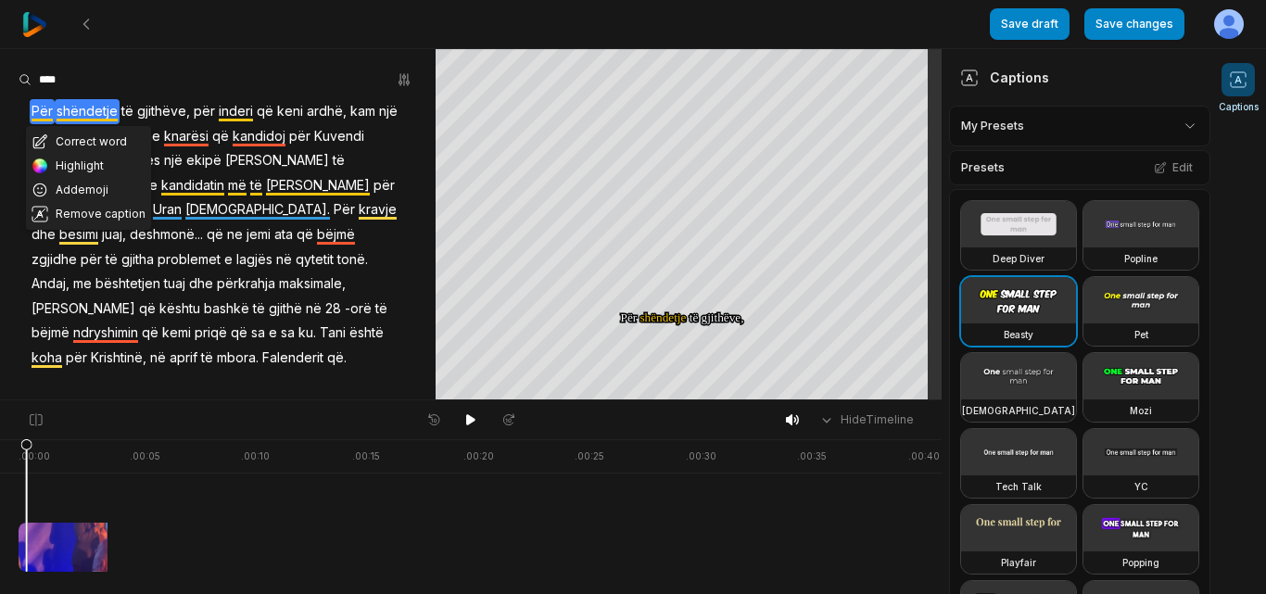
click at [69, 133] on button "Correct word" at bounding box center [88, 142] width 125 height 24
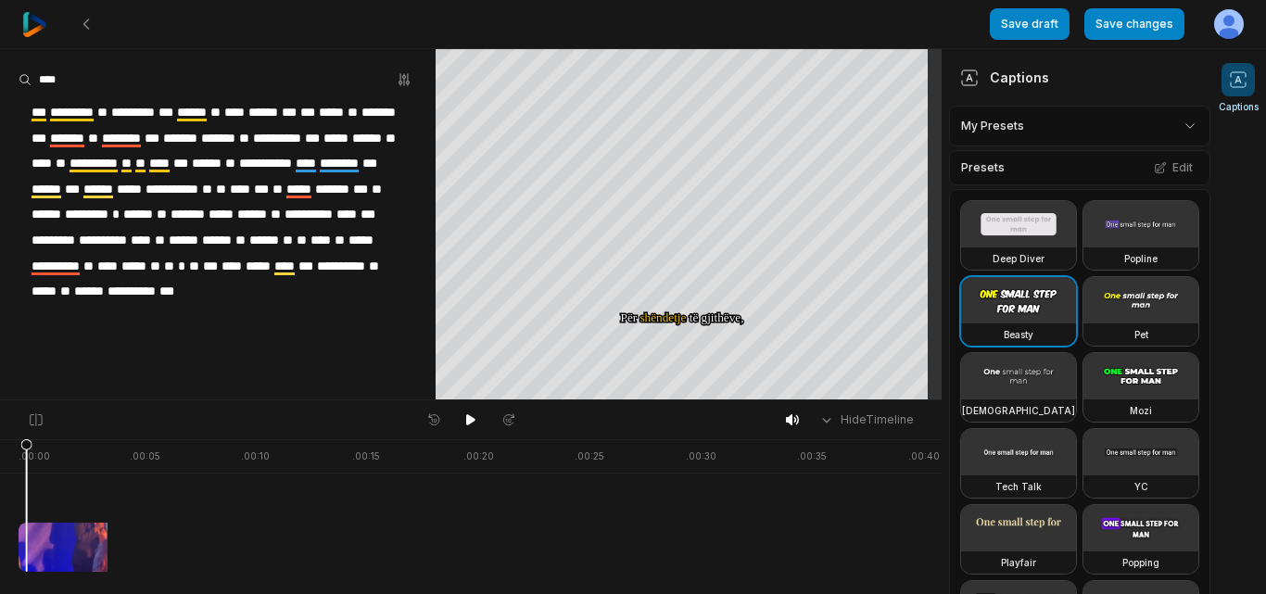
click at [58, 111] on span "*********" at bounding box center [71, 112] width 47 height 25
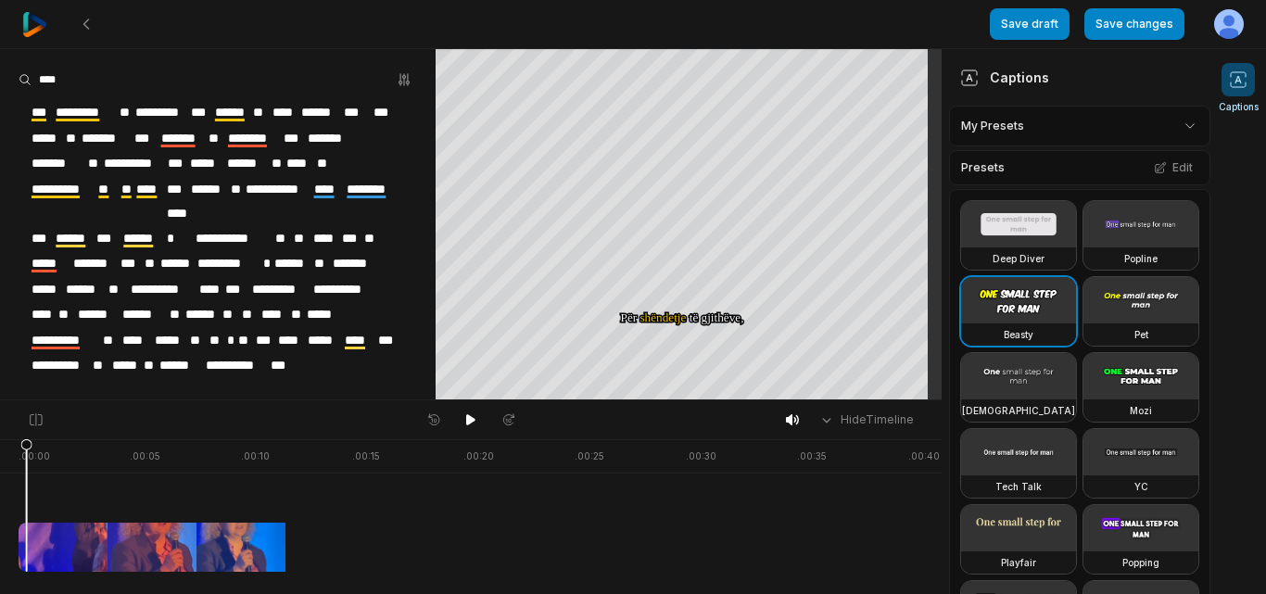
click at [57, 118] on span "*********" at bounding box center [86, 112] width 64 height 25
click at [57, 112] on span "*********" at bounding box center [86, 112] width 64 height 25
click at [55, 108] on span "*********" at bounding box center [86, 112] width 64 height 25
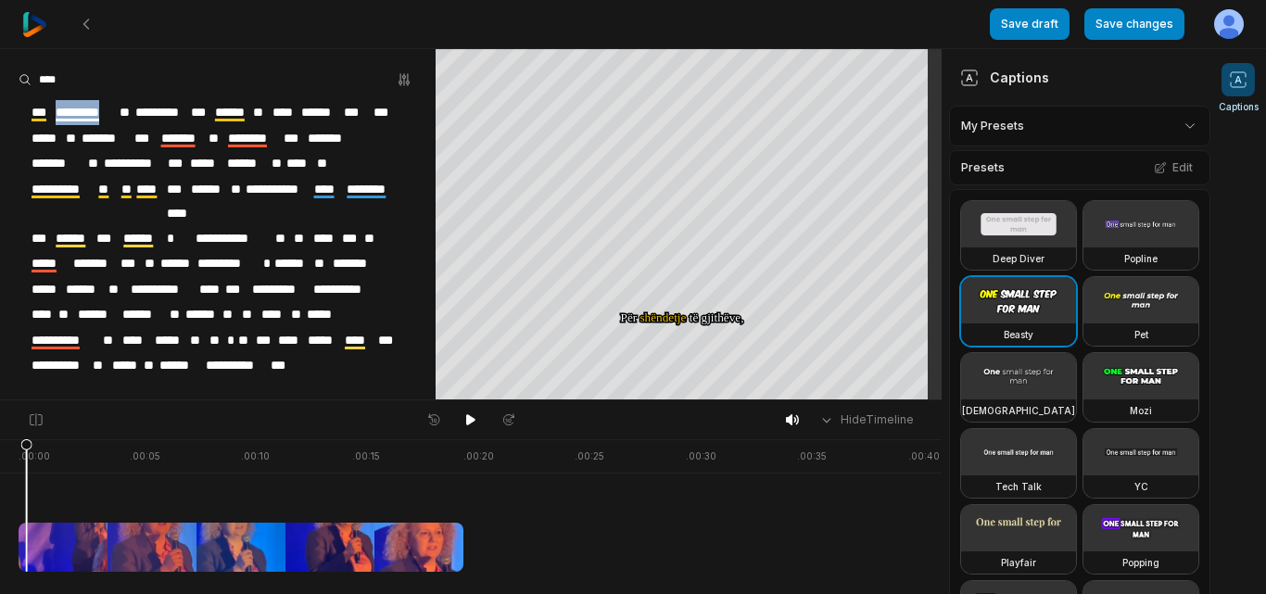
click at [54, 110] on div "**********" at bounding box center [218, 238] width 436 height 279
click at [54, 110] on span "*********" at bounding box center [86, 112] width 64 height 25
click at [57, 110] on span "*********" at bounding box center [86, 112] width 64 height 25
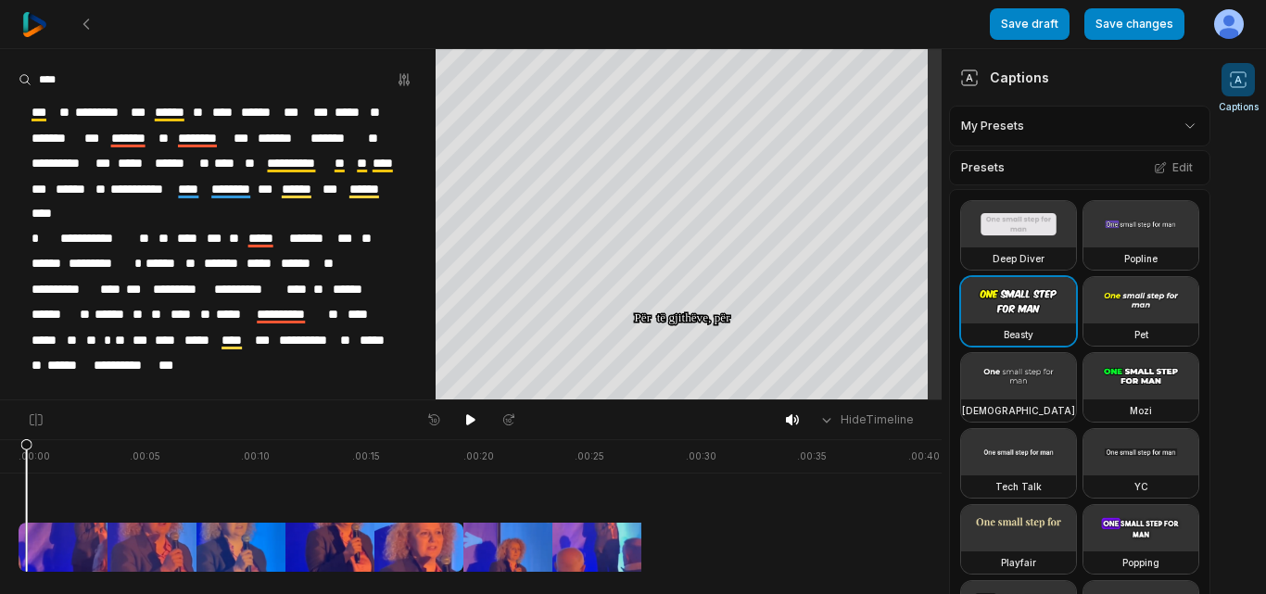
click at [54, 109] on span at bounding box center [56, 112] width 4 height 25
click at [54, 115] on span at bounding box center [56, 112] width 4 height 25
drag, startPoint x: 54, startPoint y: 115, endPoint x: 45, endPoint y: 107, distance: 11.8
click at [45, 107] on span "***" at bounding box center [42, 112] width 24 height 25
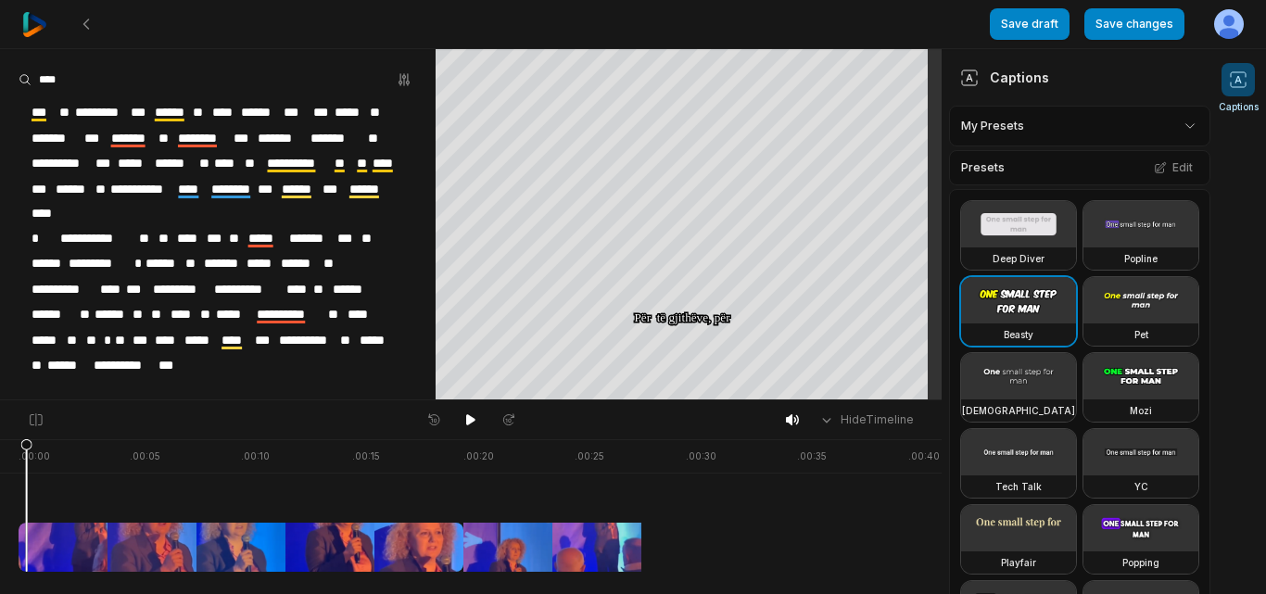
click at [44, 106] on span "***" at bounding box center [42, 112] width 24 height 25
